Goal: Task Accomplishment & Management: Use online tool/utility

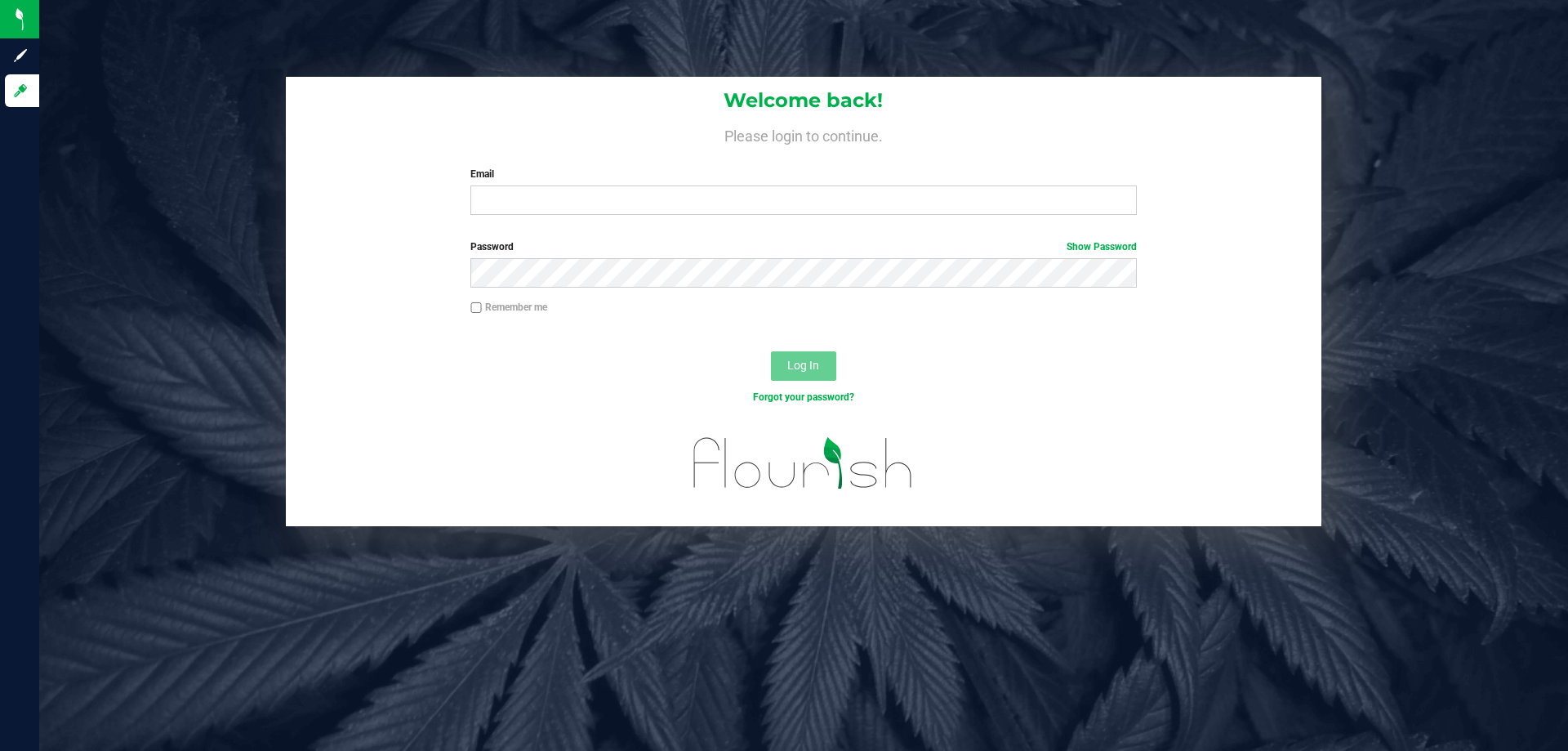
click at [684, 220] on div "Welcome back! Please login to continue. Email Required Please format your email…" at bounding box center [804, 153] width 1036 height 151
click at [688, 209] on input "Email" at bounding box center [803, 200] width 665 height 29
type input "[EMAIL_ADDRESS][DOMAIN_NAME]"
click at [815, 376] on button "Log In" at bounding box center [803, 366] width 65 height 29
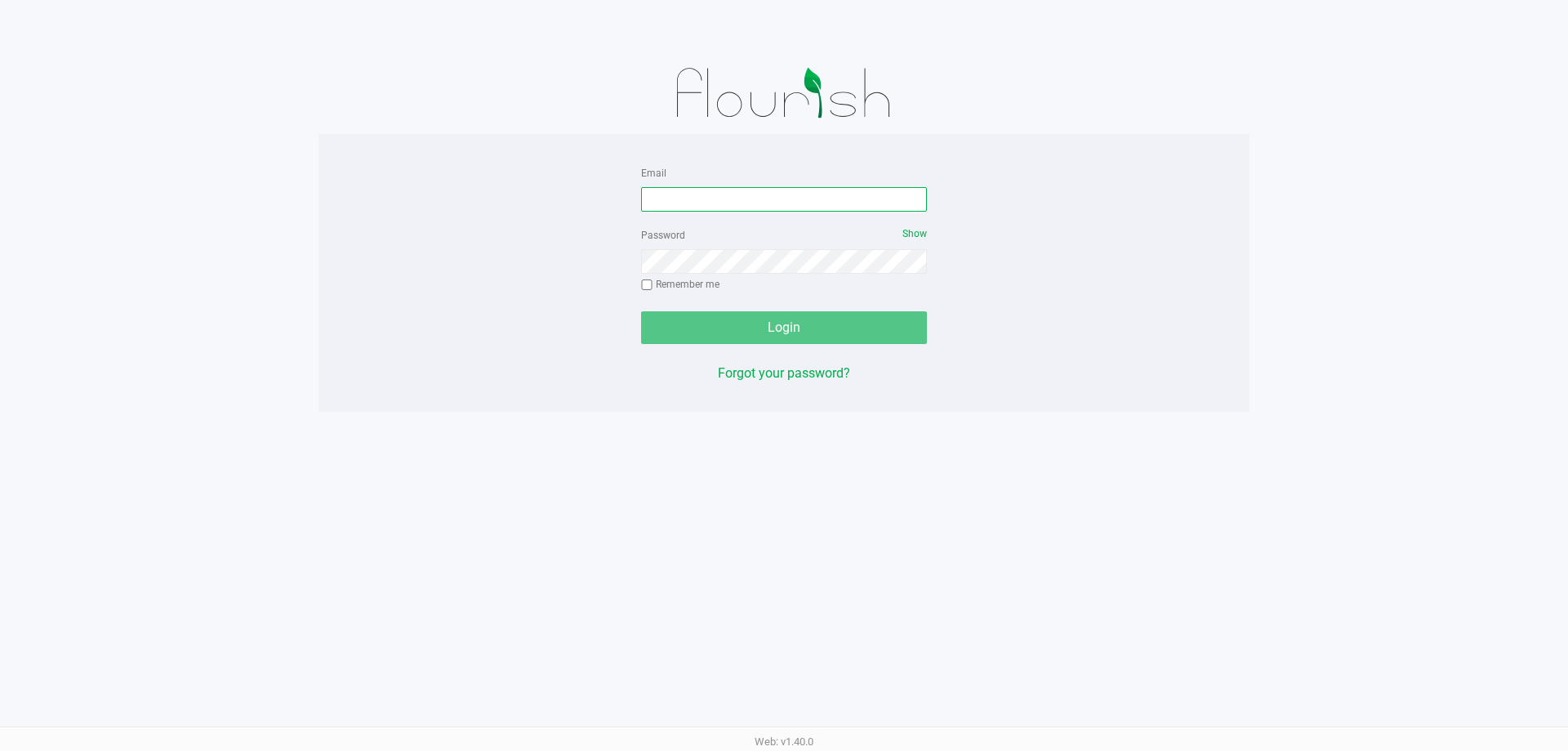
click at [704, 200] on input "Email" at bounding box center [784, 200] width 286 height 25
type input "[EMAIL_ADDRESS][DOMAIN_NAME]"
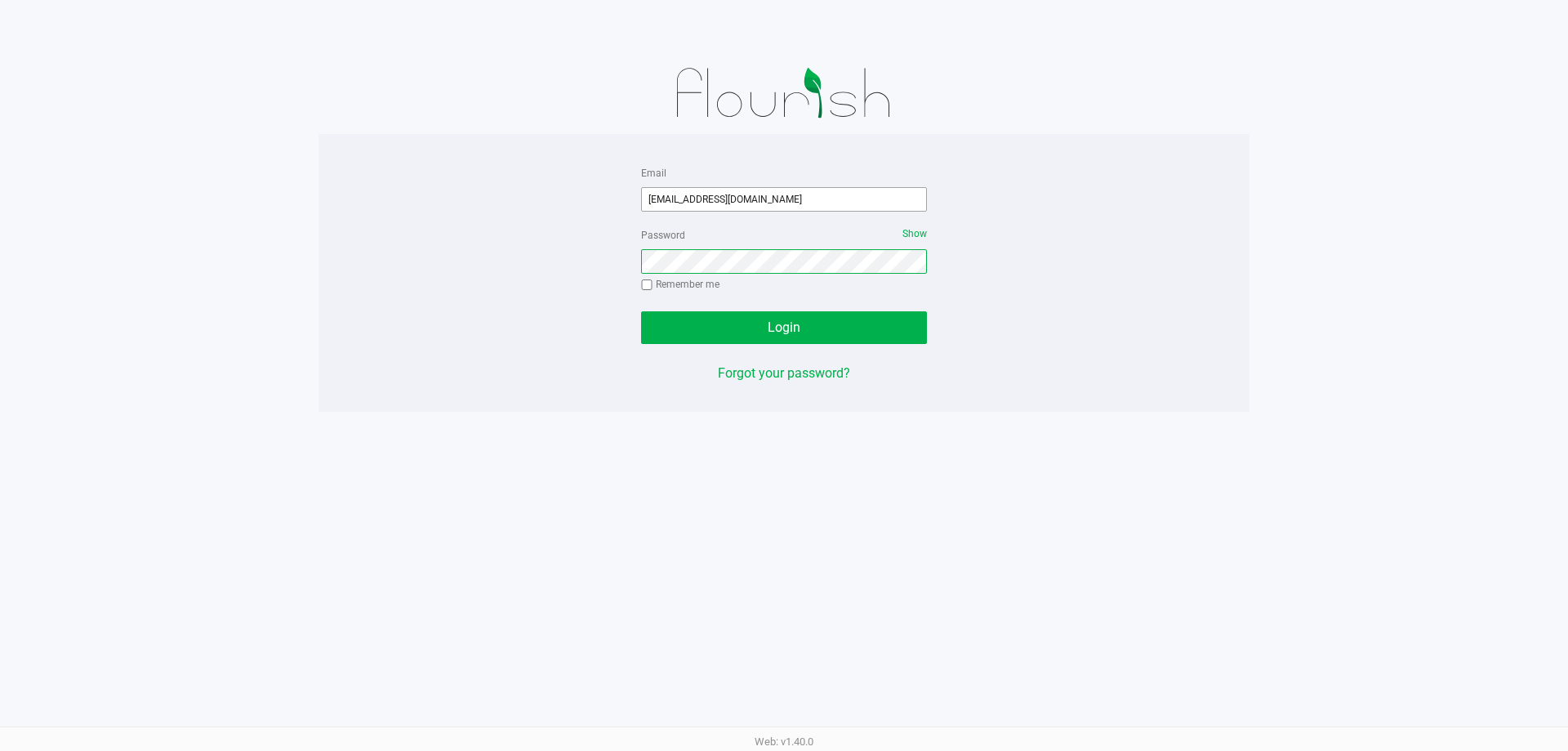
click at [641, 311] on button "Login" at bounding box center [784, 327] width 286 height 32
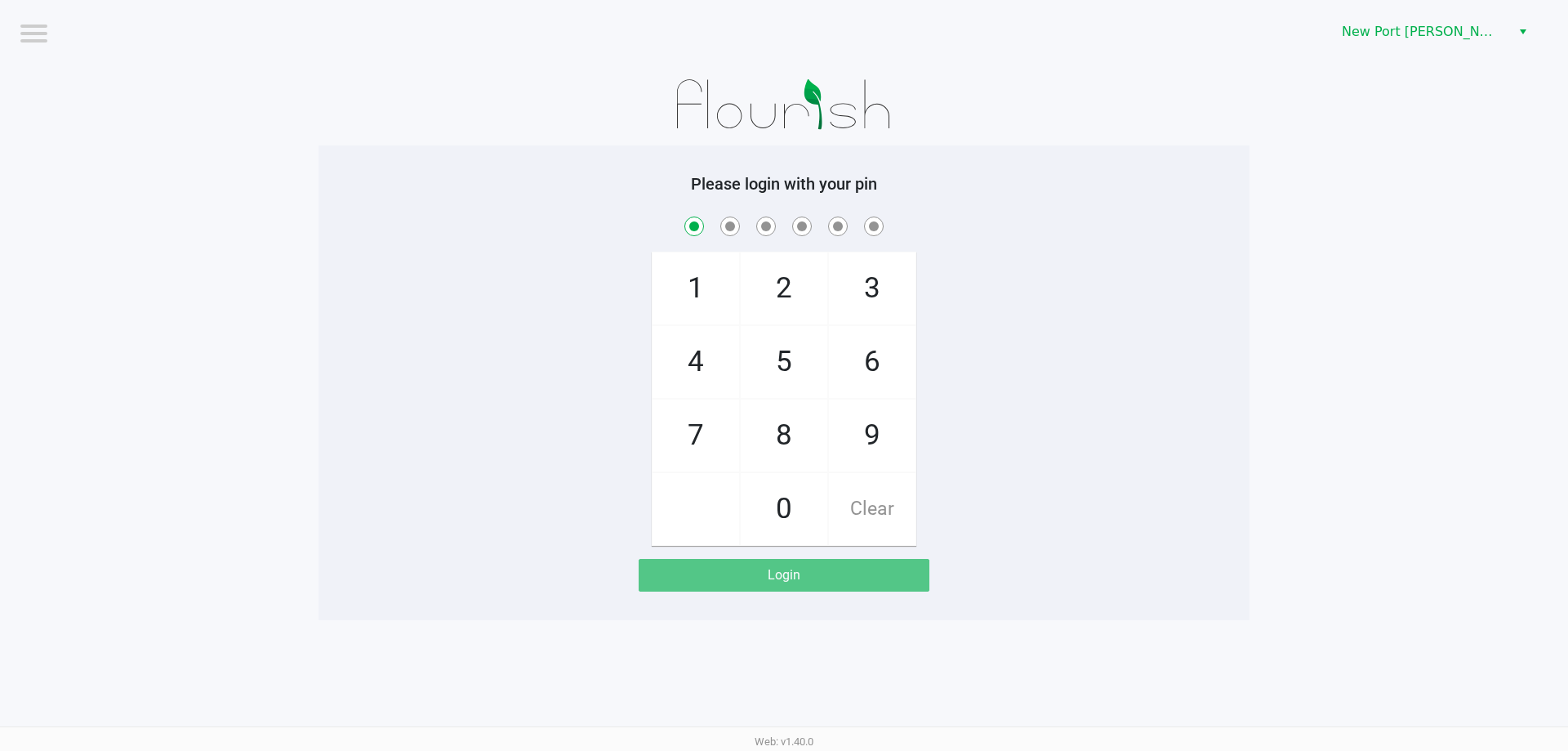
checkbox input "true"
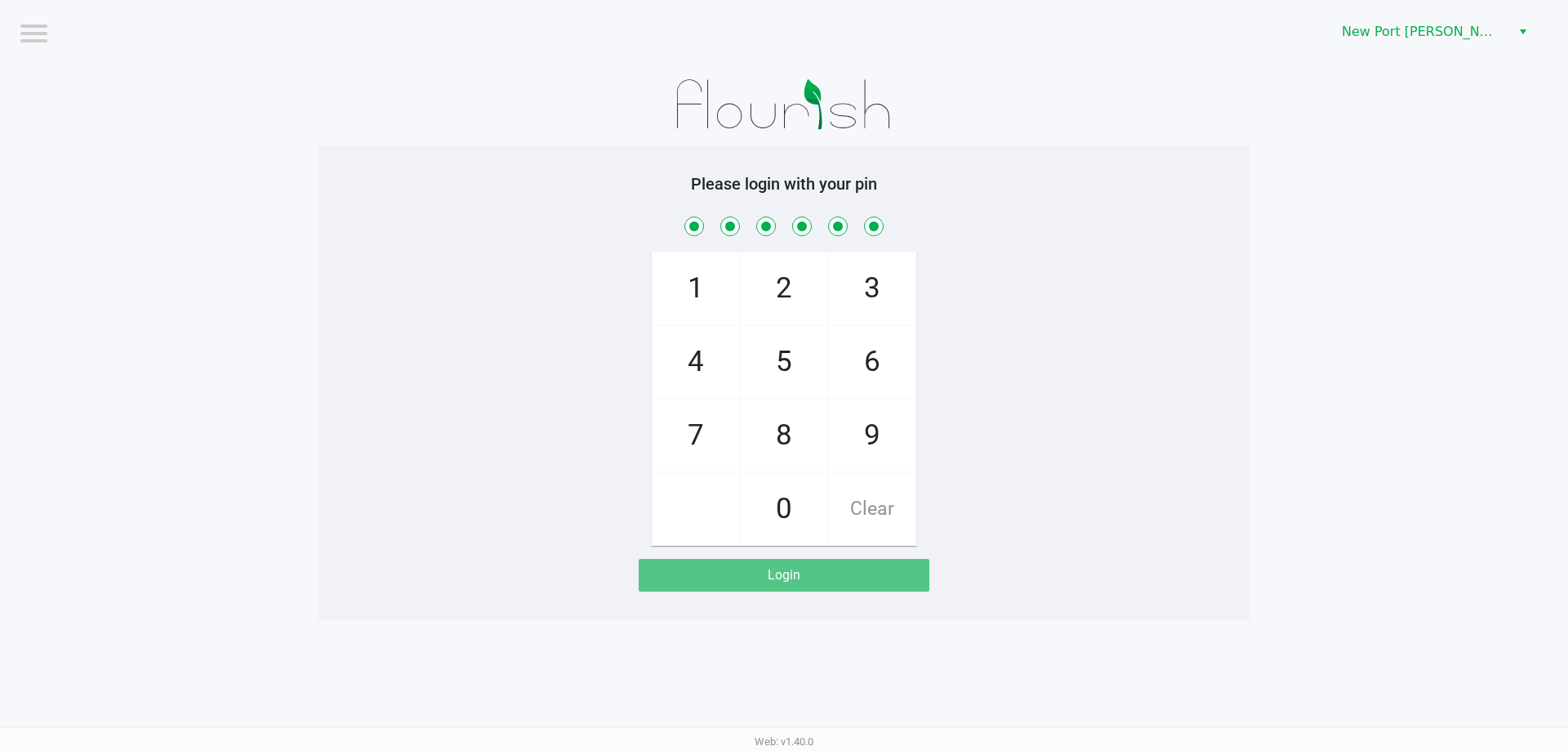
checkbox input "true"
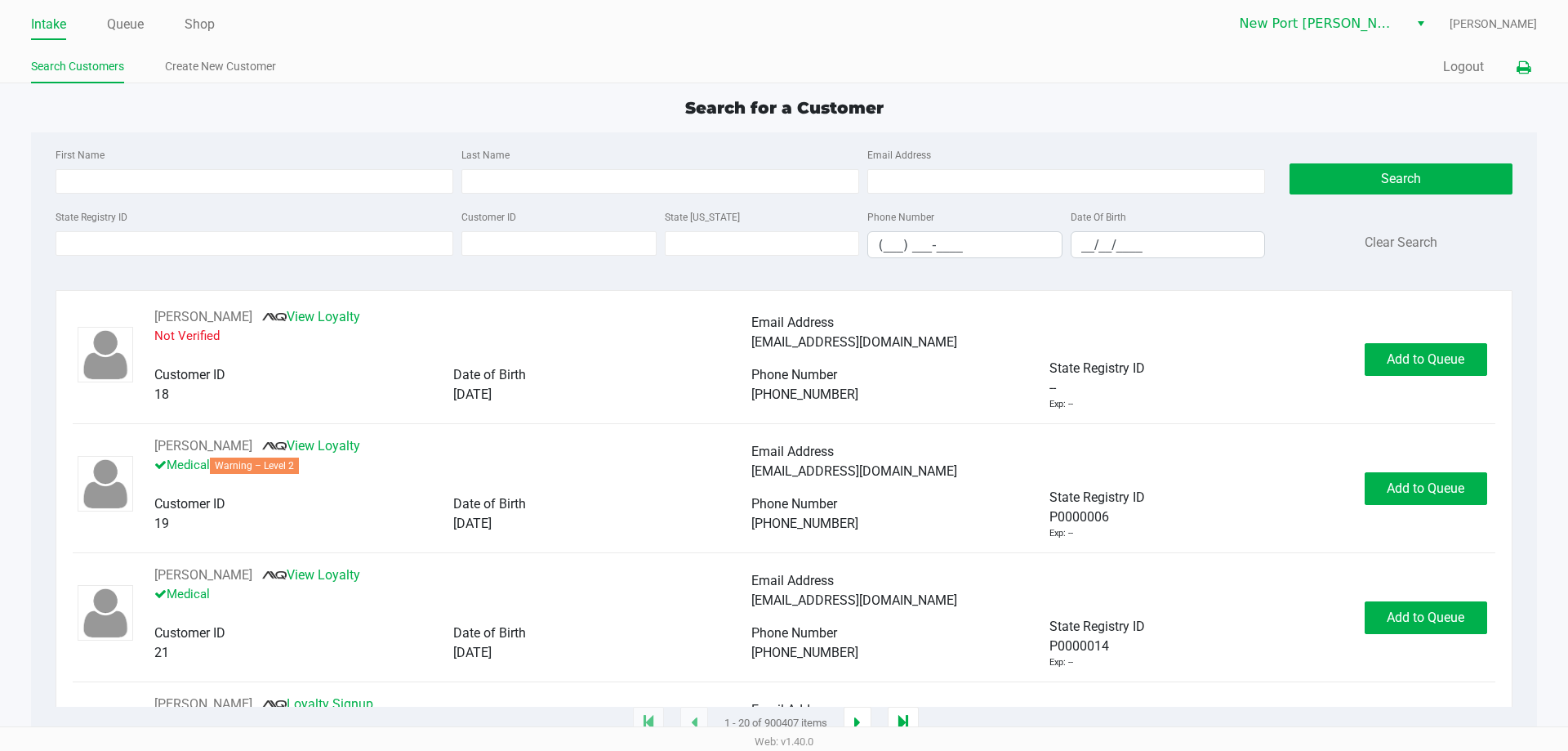
click at [1522, 69] on icon at bounding box center [1523, 68] width 14 height 12
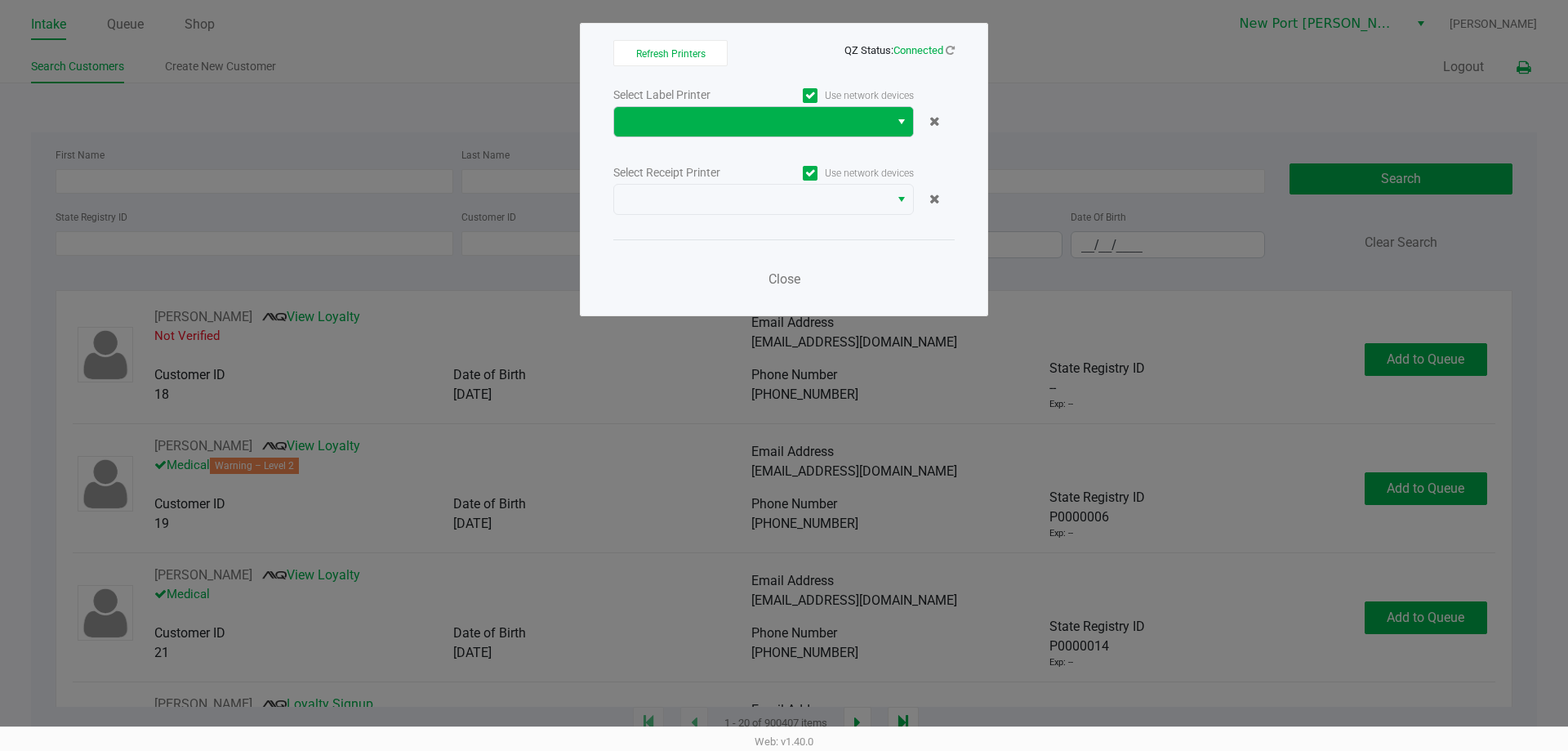
click at [895, 117] on span "Select" at bounding box center [902, 122] width 13 height 20
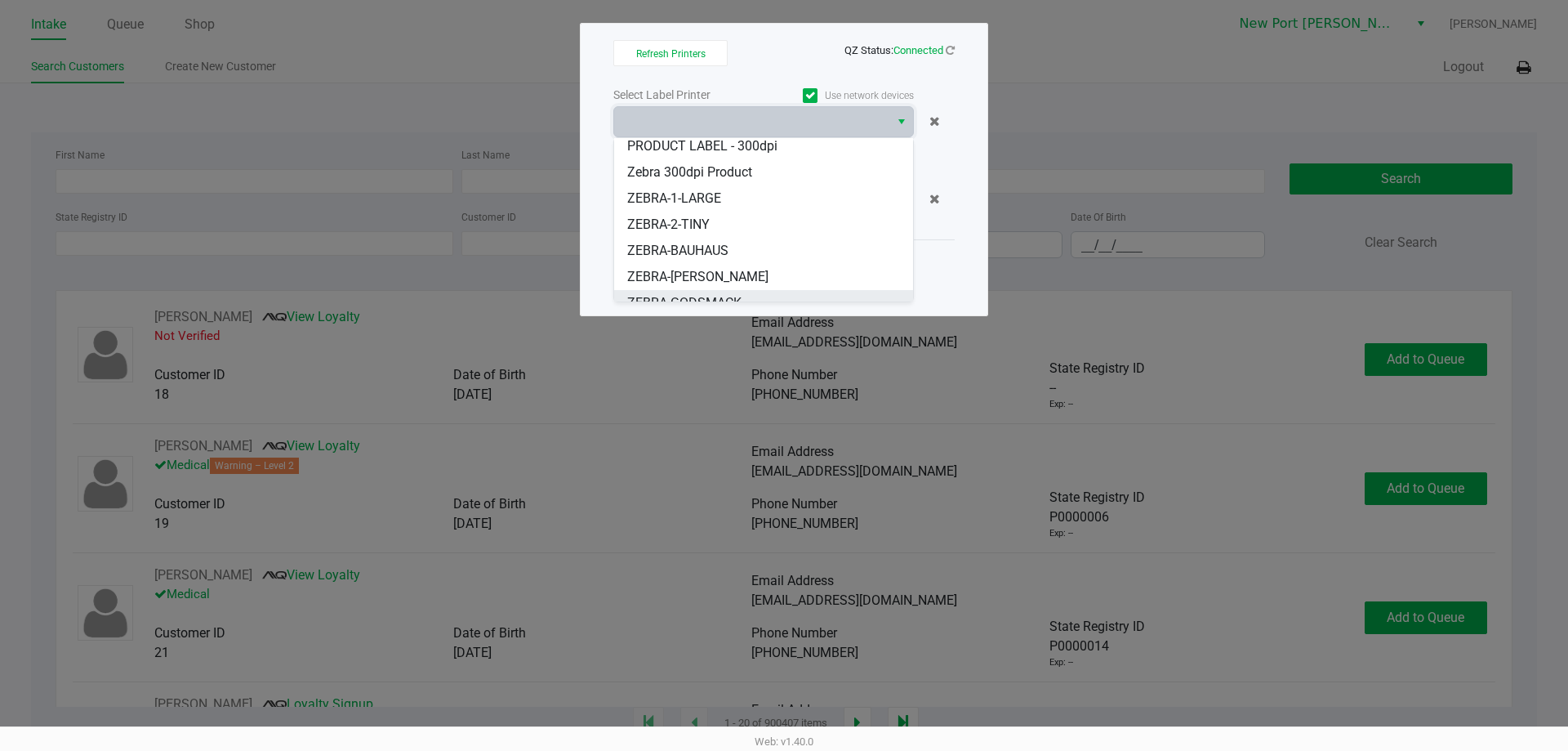
scroll to position [124, 0]
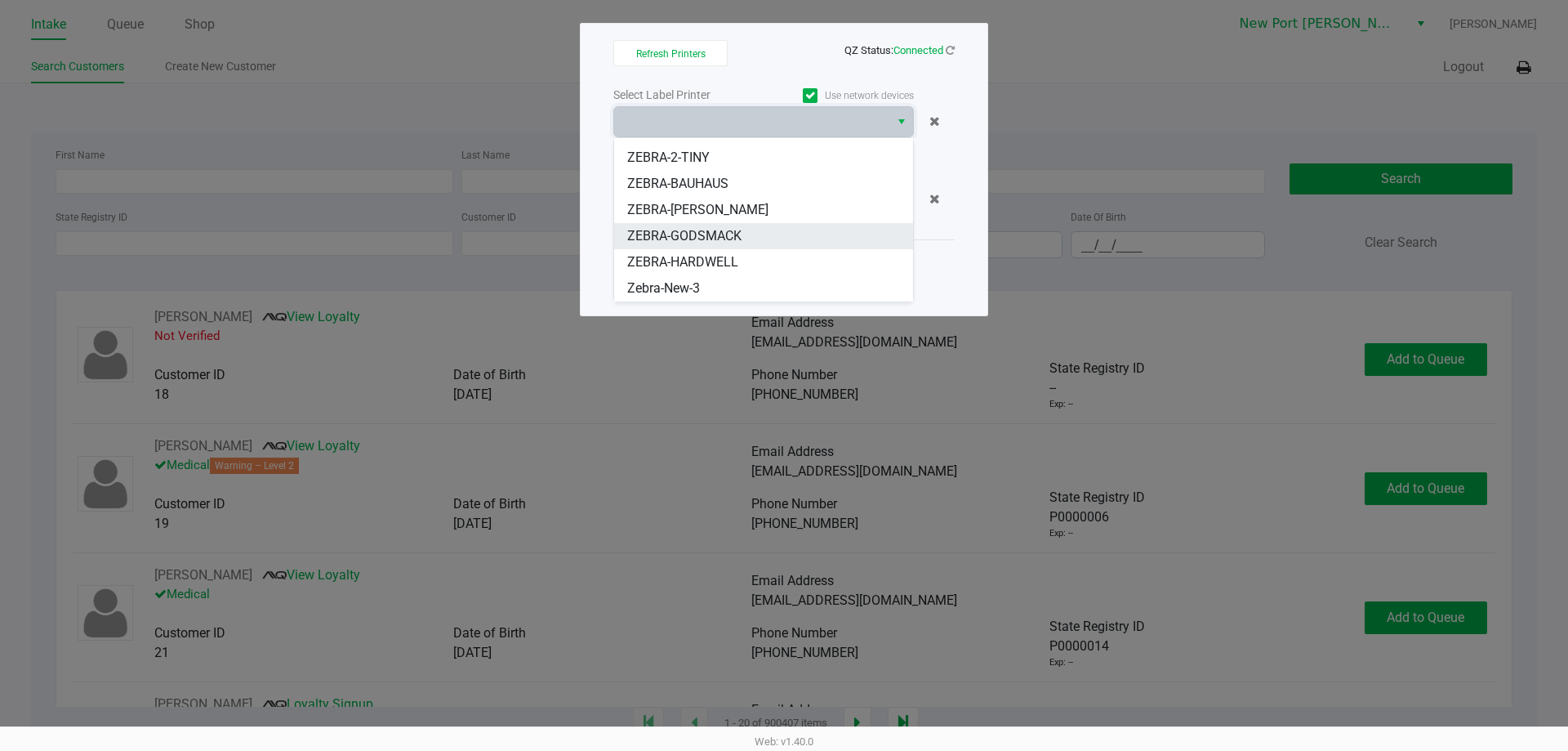
click at [712, 237] on span "ZEBRA-GODSMACK" at bounding box center [685, 236] width 114 height 20
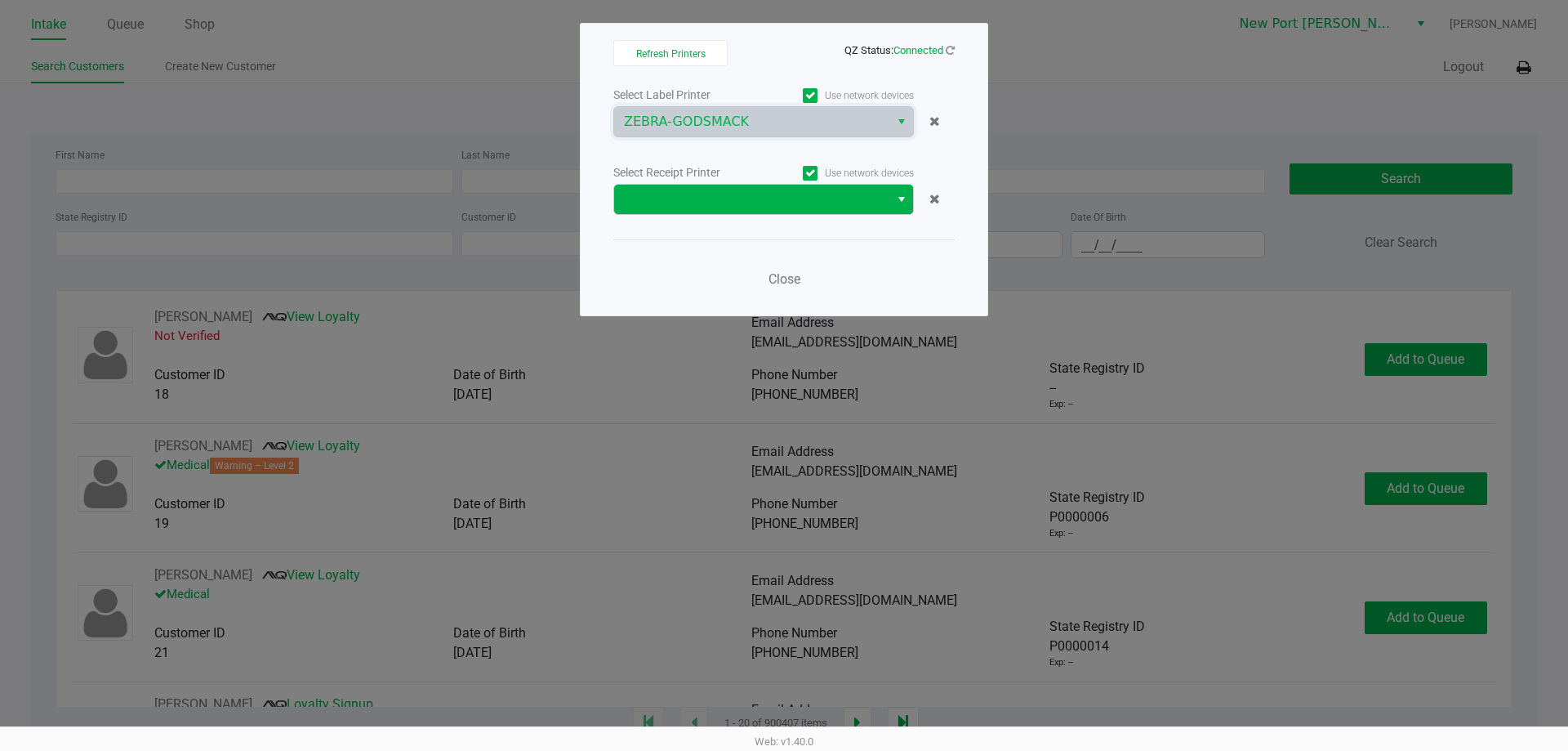
click at [897, 193] on span "Select" at bounding box center [902, 200] width 13 height 20
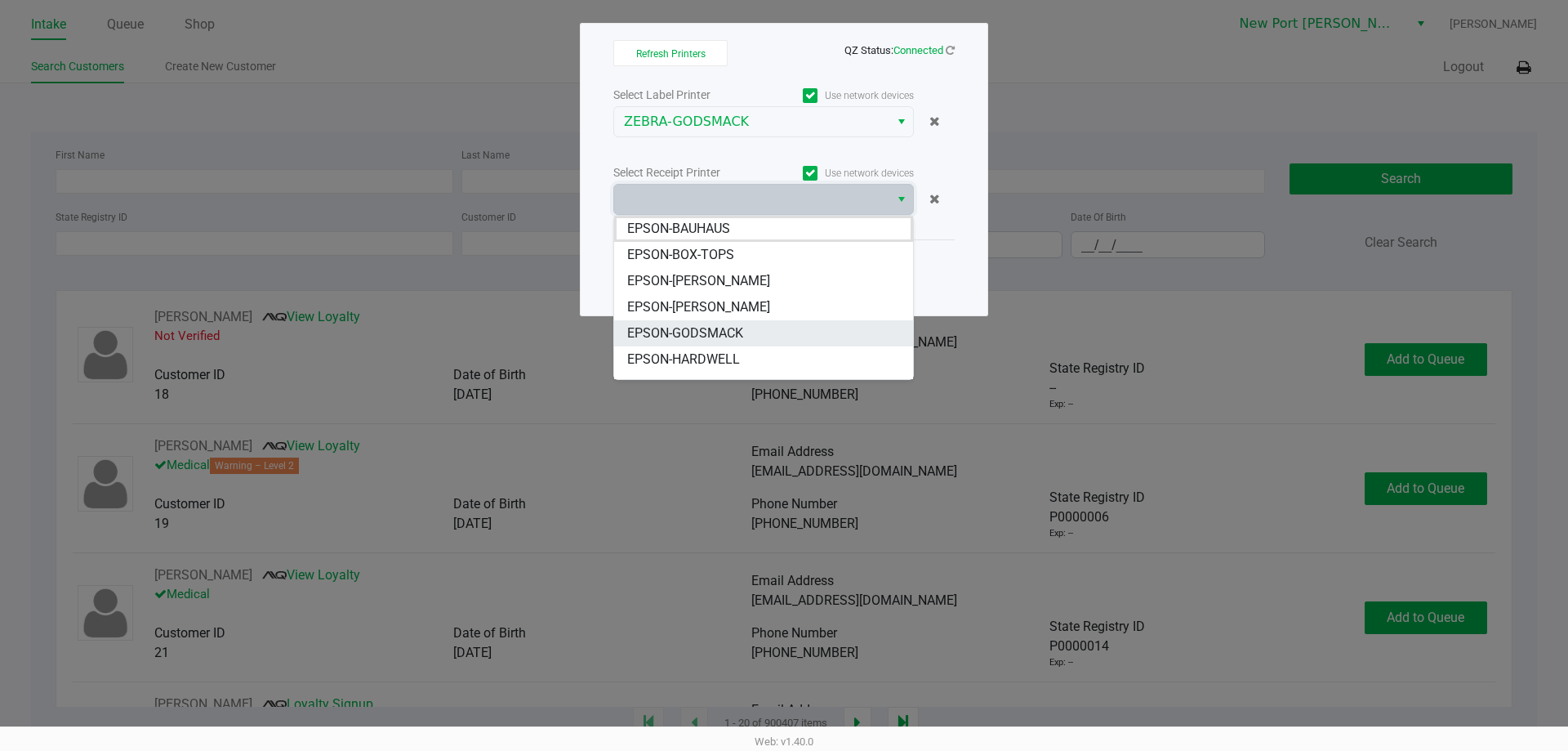
click at [729, 324] on span "EPSON-GODSMACK" at bounding box center [685, 333] width 116 height 20
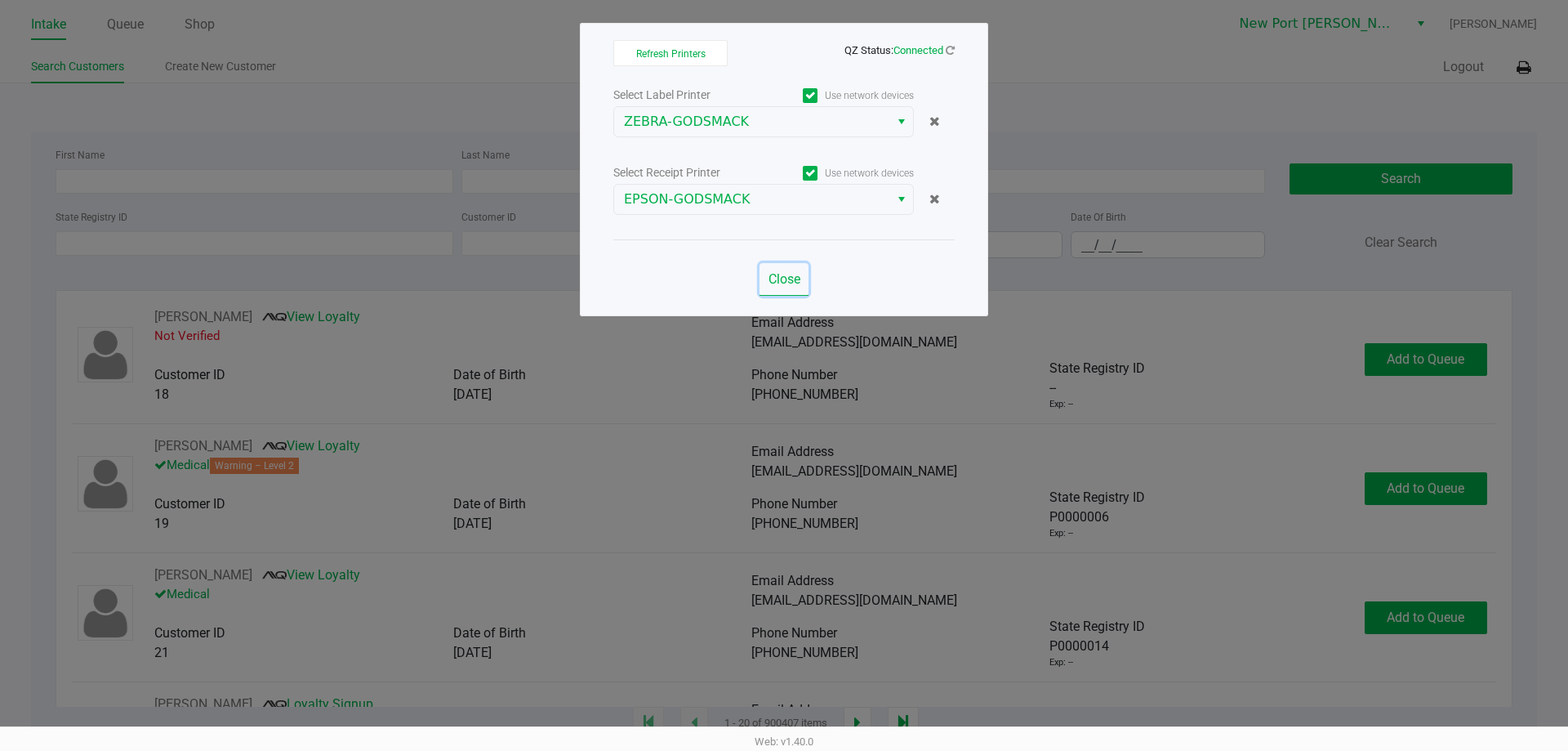
click at [792, 281] on span "Close" at bounding box center [784, 279] width 31 height 16
